Goal: Complete application form

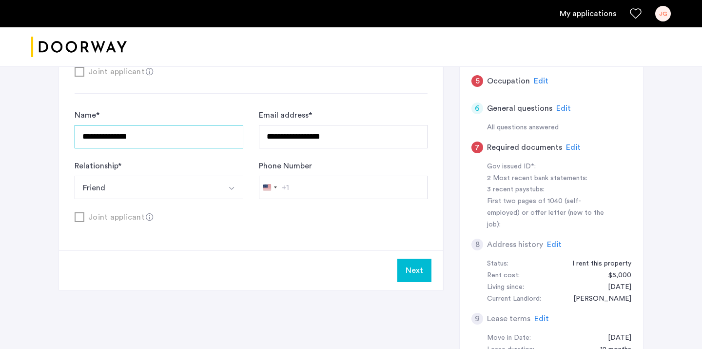
click at [132, 141] on input "**********" at bounding box center [159, 136] width 169 height 23
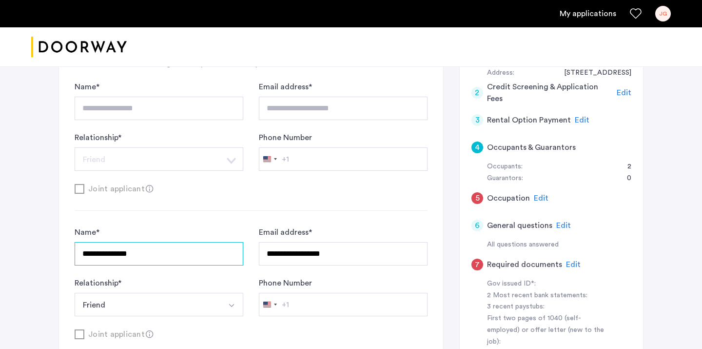
scroll to position [170, 0]
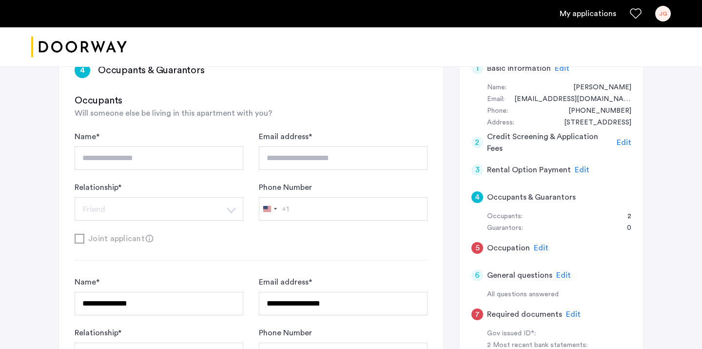
click at [565, 195] on h5 "Occupants & Guarantors" at bounding box center [531, 197] width 89 height 12
click at [573, 218] on div "Occupants: 2" at bounding box center [559, 217] width 144 height 12
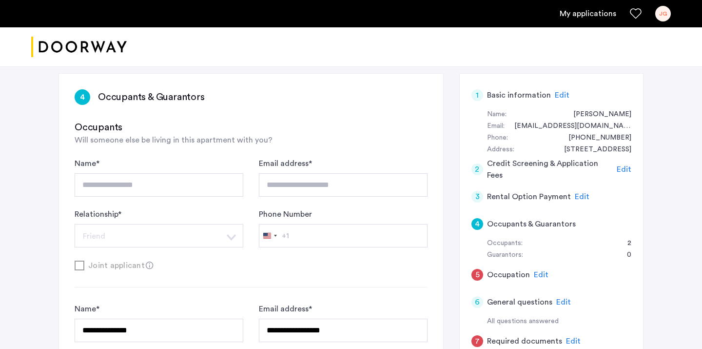
scroll to position [140, 0]
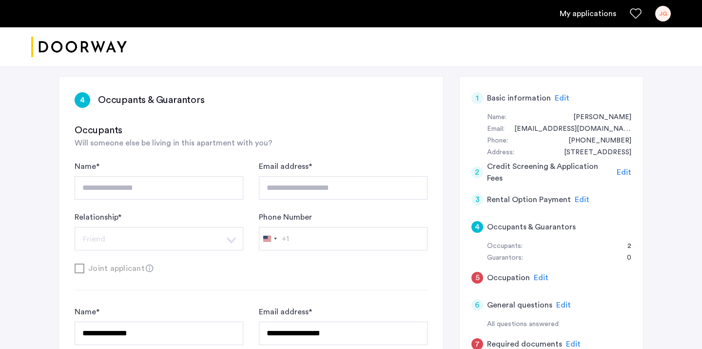
click at [582, 196] on span "Edit" at bounding box center [582, 200] width 15 height 8
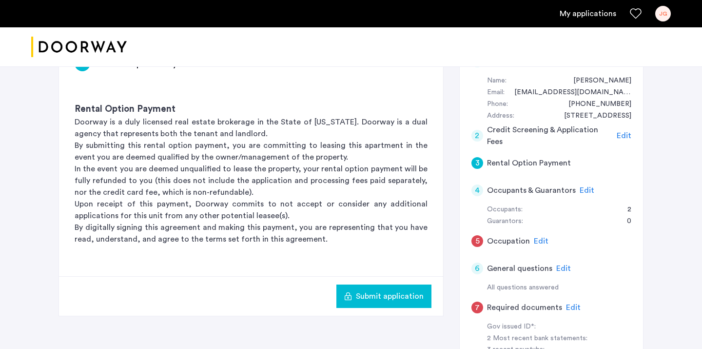
scroll to position [170, 0]
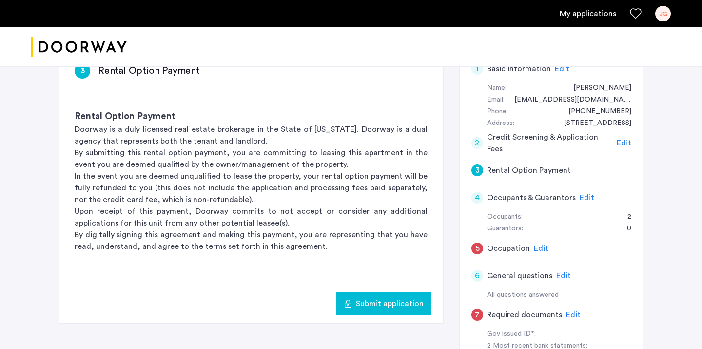
click at [580, 198] on span "Edit" at bounding box center [587, 198] width 15 height 8
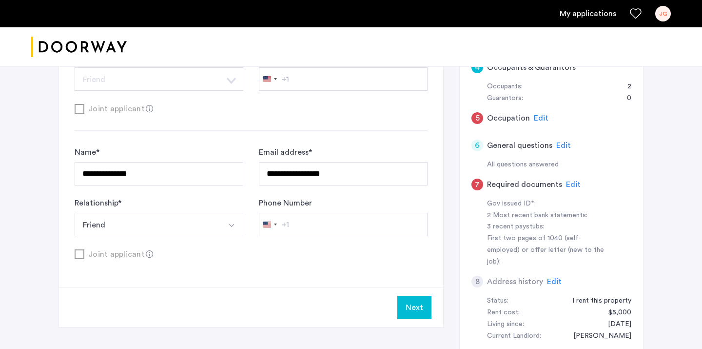
scroll to position [300, 0]
click at [419, 306] on button "Next" at bounding box center [414, 306] width 34 height 23
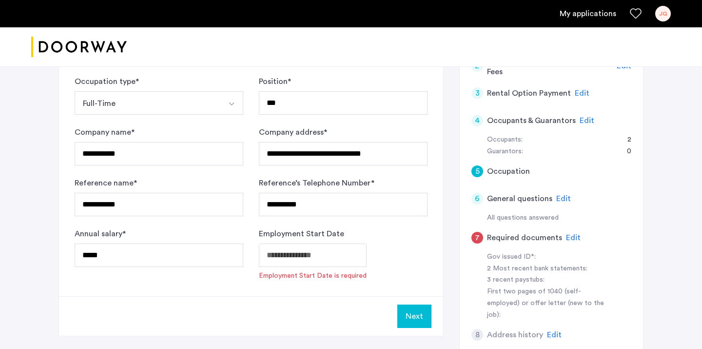
scroll to position [248, 0]
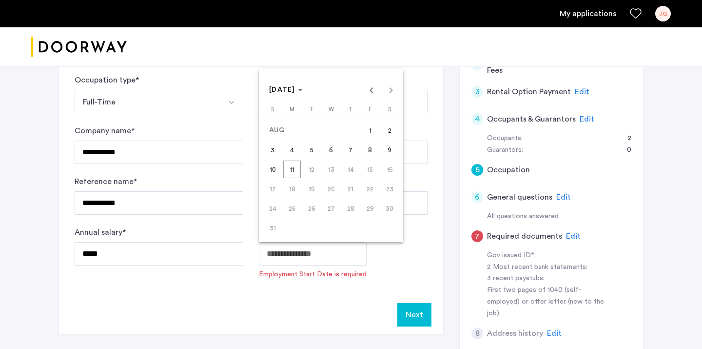
click at [373, 88] on span "Previous month" at bounding box center [372, 90] width 20 height 20
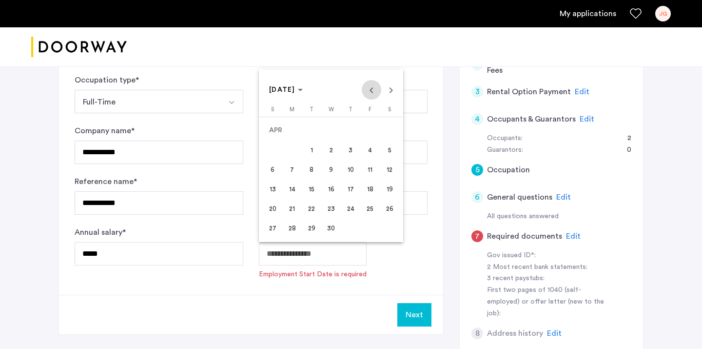
click at [373, 88] on span "Previous month" at bounding box center [372, 90] width 20 height 20
click at [303, 83] on span "Choose month and year" at bounding box center [285, 89] width 41 height 23
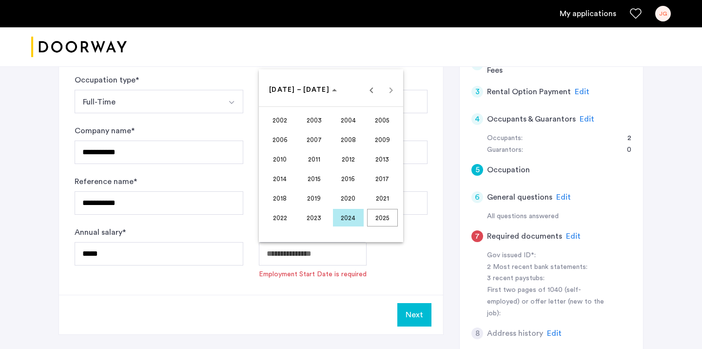
click at [353, 196] on span "2020" at bounding box center [348, 198] width 31 height 18
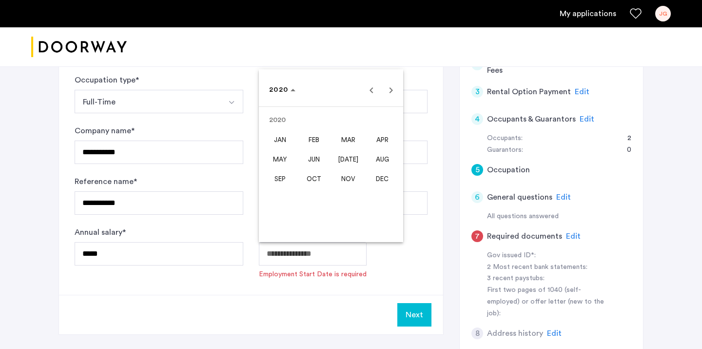
click at [291, 159] on span "MAY" at bounding box center [280, 159] width 31 height 18
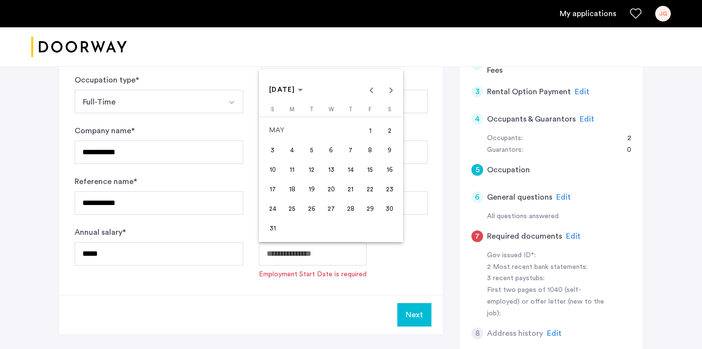
click at [427, 277] on div at bounding box center [351, 174] width 702 height 349
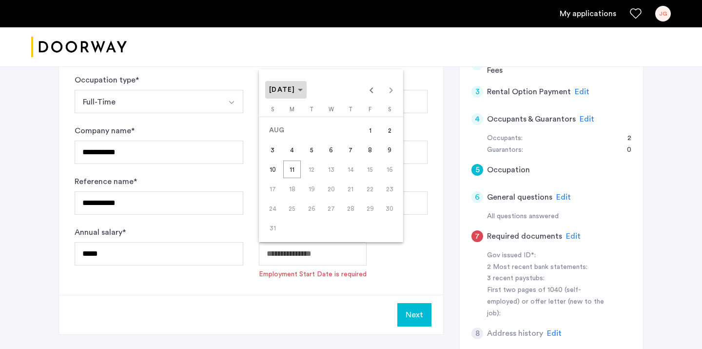
click at [303, 86] on span "[DATE]" at bounding box center [286, 90] width 34 height 8
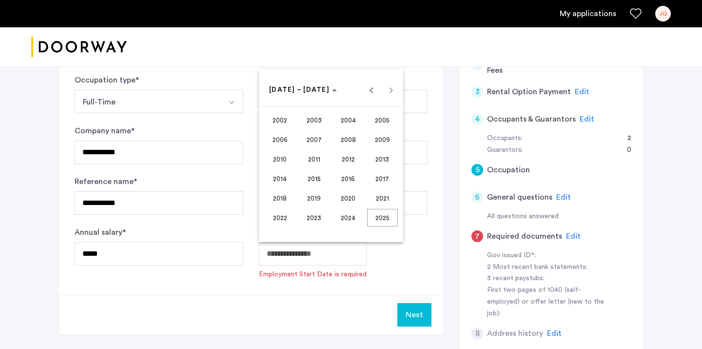
click at [340, 196] on span "2020" at bounding box center [348, 198] width 31 height 18
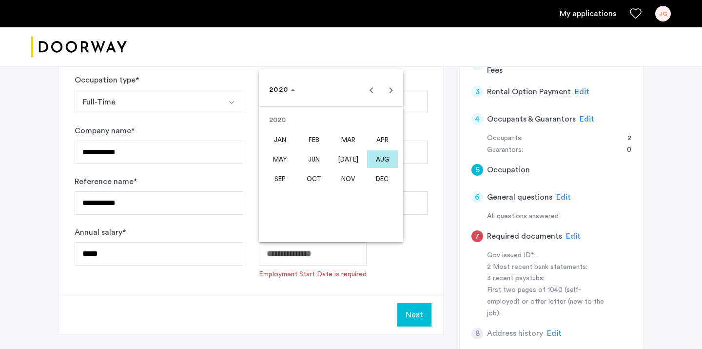
click at [279, 157] on span "MAY" at bounding box center [280, 159] width 31 height 18
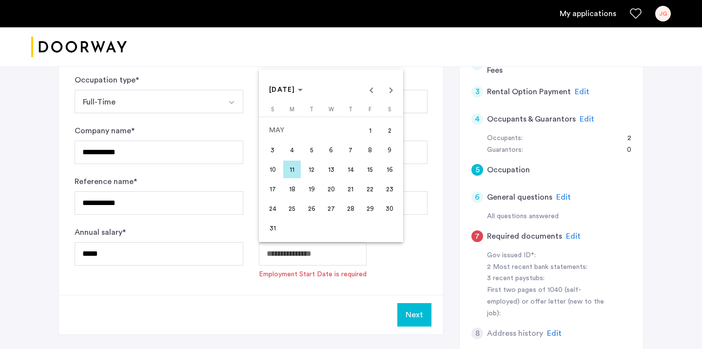
click at [293, 189] on span "18" at bounding box center [292, 189] width 18 height 18
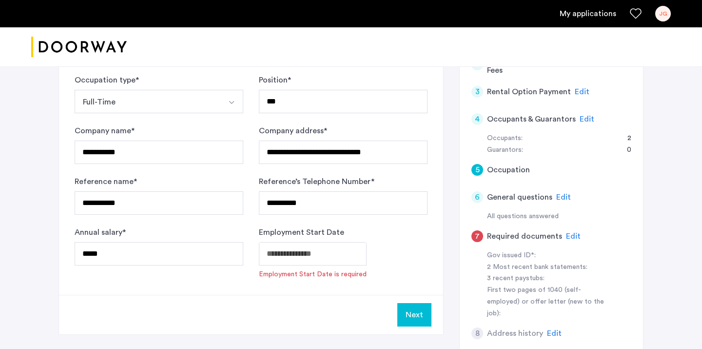
type input "**********"
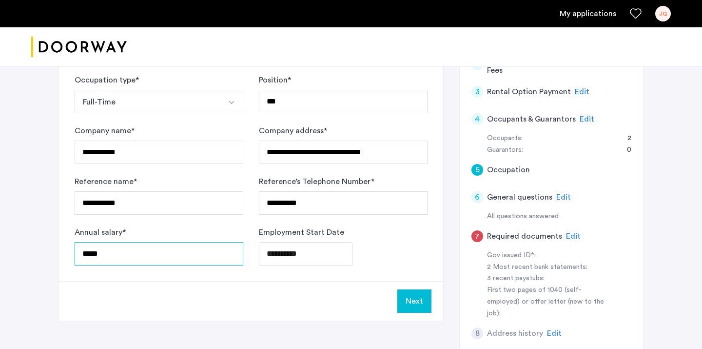
drag, startPoint x: 112, startPoint y: 253, endPoint x: 56, endPoint y: 253, distance: 55.6
click at [56, 253] on div "**********" at bounding box center [351, 141] width 614 height 654
click at [104, 264] on input "*****" at bounding box center [159, 253] width 169 height 23
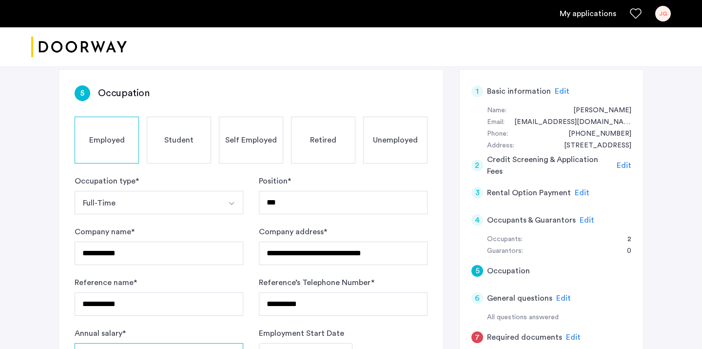
scroll to position [152, 0]
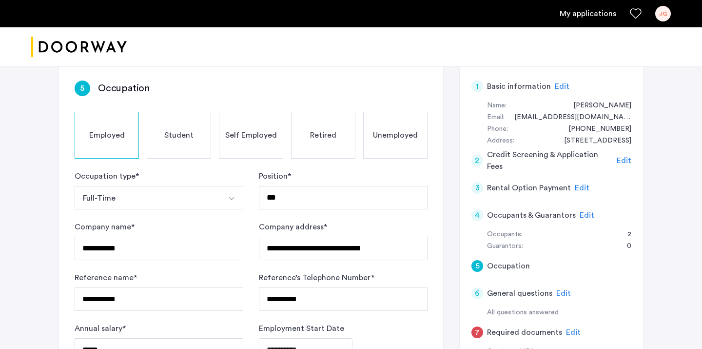
click at [109, 146] on div "Employed" at bounding box center [107, 135] width 64 height 47
click at [310, 131] on div "Retired" at bounding box center [323, 135] width 64 height 47
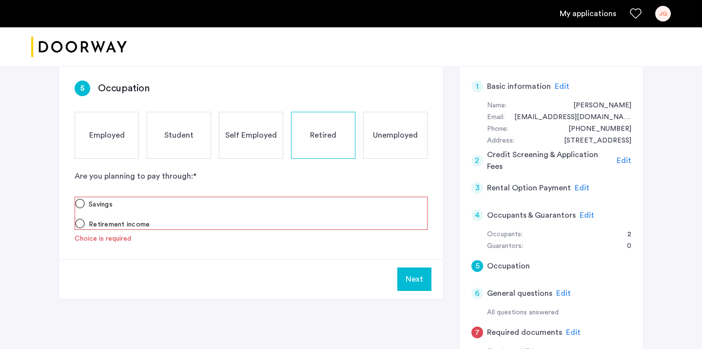
click at [270, 130] on span "Self Employed" at bounding box center [251, 135] width 52 height 12
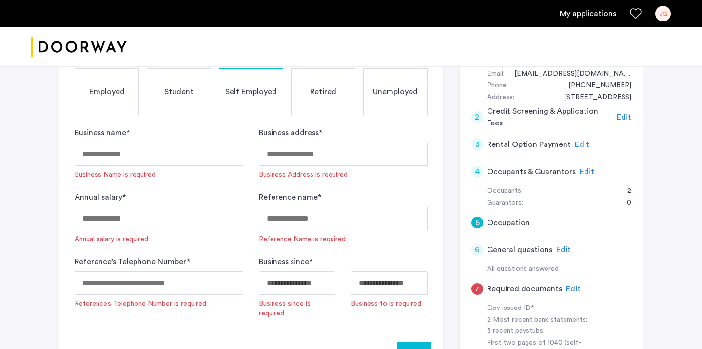
scroll to position [202, 0]
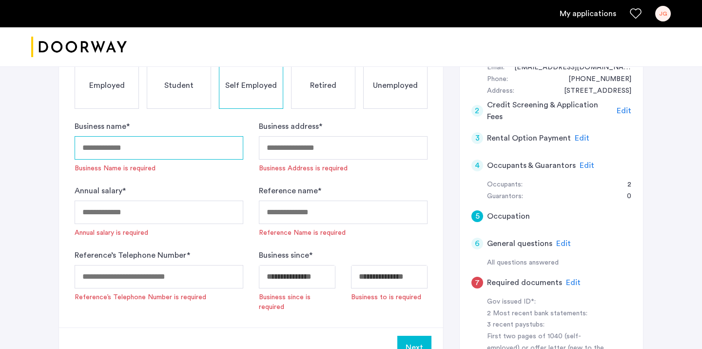
click at [189, 147] on input "Business name *" at bounding box center [159, 147] width 169 height 23
type input "*"
type input "**********"
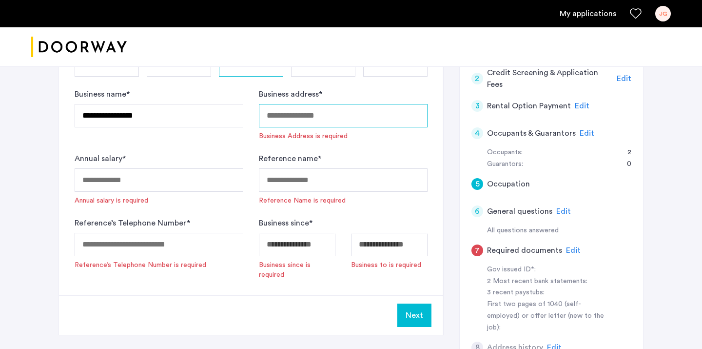
scroll to position [236, 0]
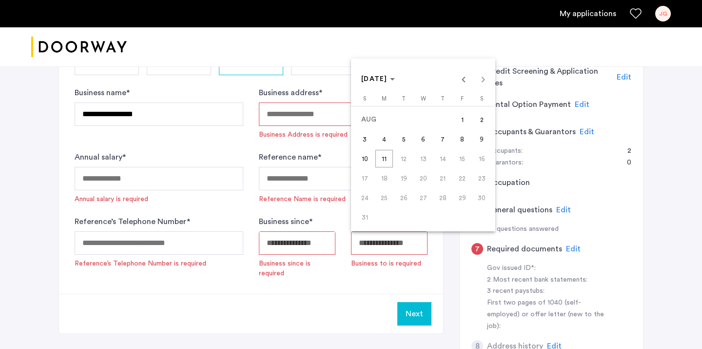
click at [234, 194] on div at bounding box center [351, 174] width 702 height 349
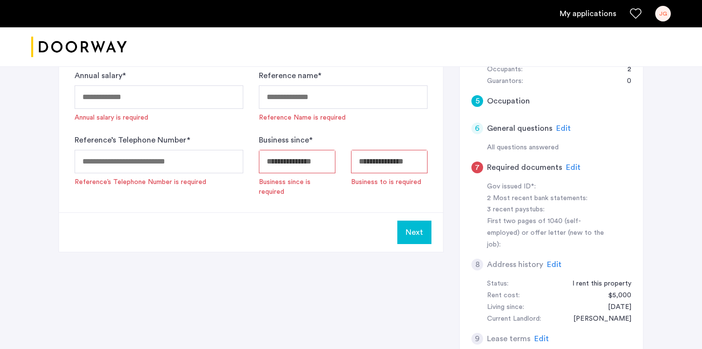
scroll to position [320, 0]
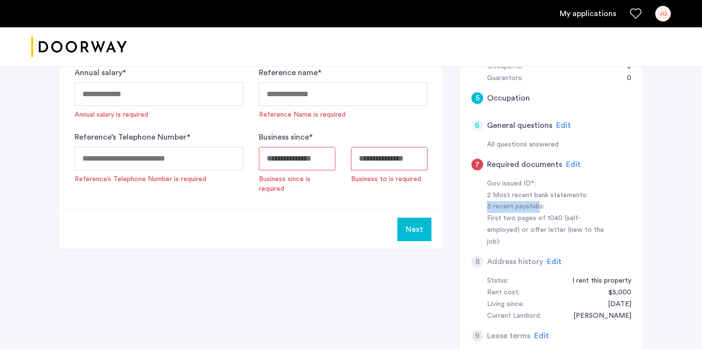
drag, startPoint x: 532, startPoint y: 209, endPoint x: 465, endPoint y: 203, distance: 67.5
click at [465, 203] on div "1 Basic information Edit Name: [PERSON_NAME] Email: [EMAIL_ADDRESS][DOMAIN_NAME…" at bounding box center [551, 139] width 184 height 484
drag, startPoint x: 482, startPoint y: 191, endPoint x: 568, endPoint y: 202, distance: 86.0
click at [568, 202] on div "Gov issued ID*: 2 Most recent bank statements: 3 recent paystubs: First two pag…" at bounding box center [552, 213] width 160 height 70
